Goal: Complete application form

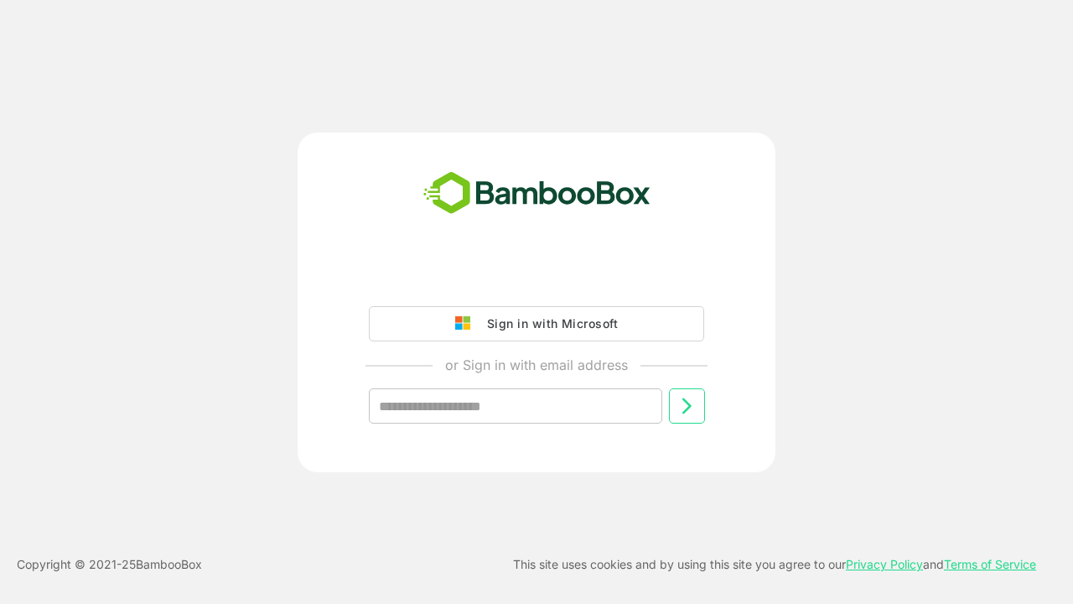
type input "**********"
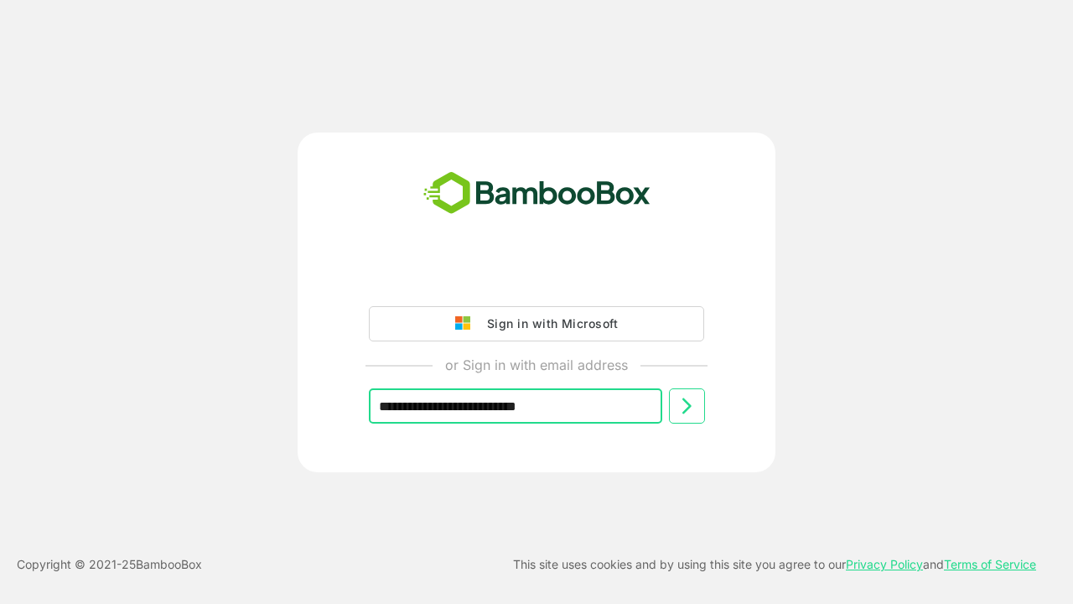
click at [687, 406] on icon at bounding box center [687, 406] width 20 height 20
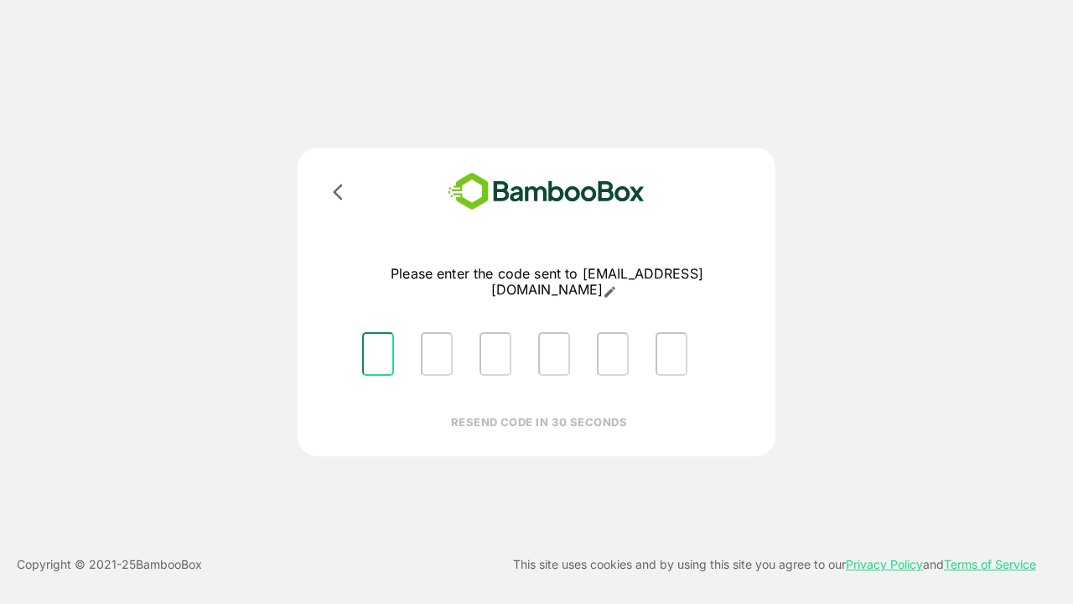
type input "*"
